Goal: Entertainment & Leisure: Consume media (video, audio)

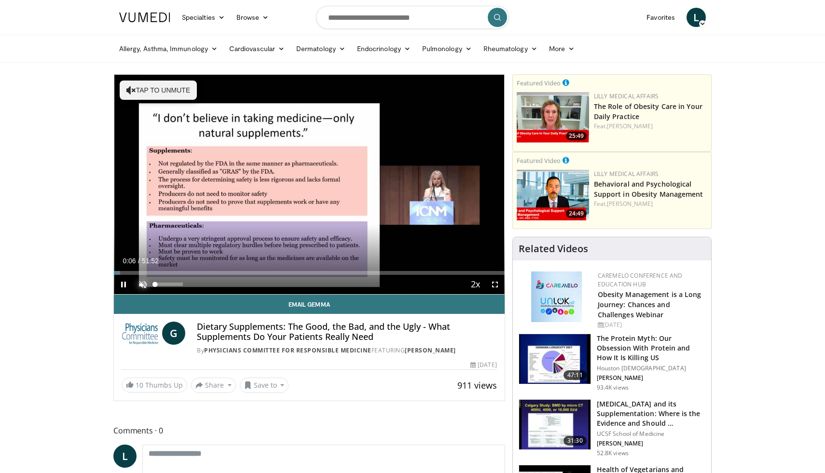
click at [145, 282] on span "Video Player" at bounding box center [142, 284] width 19 height 19
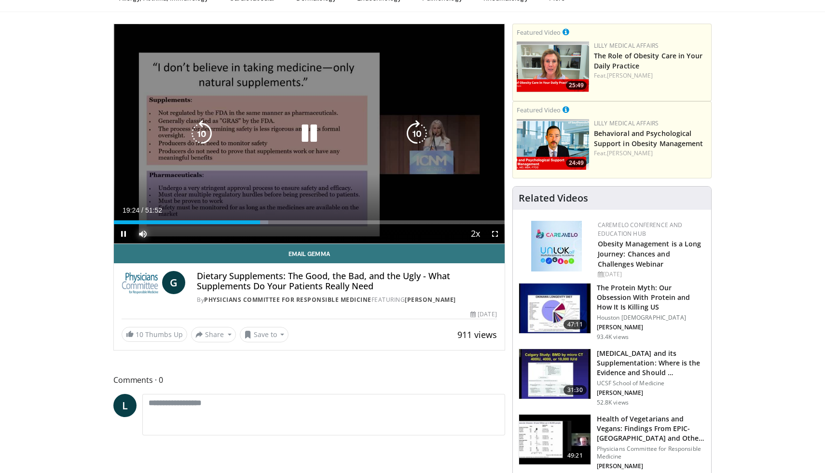
scroll to position [52, 0]
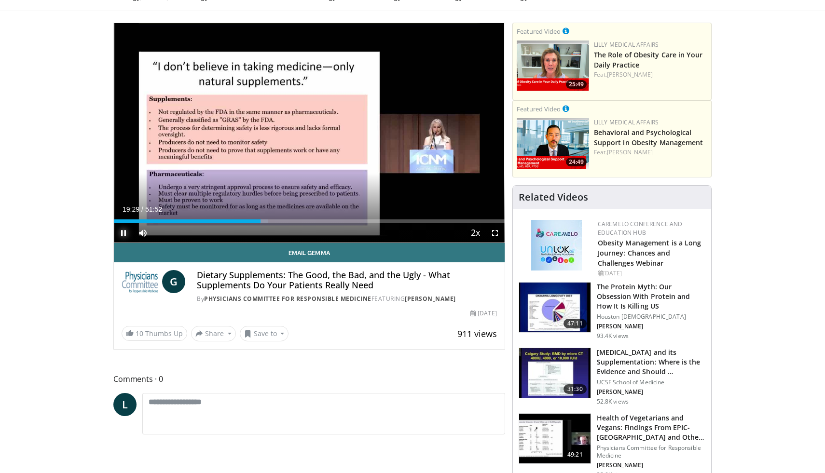
click at [122, 232] on span "Video Player" at bounding box center [123, 232] width 19 height 19
